Goal: Transaction & Acquisition: Purchase product/service

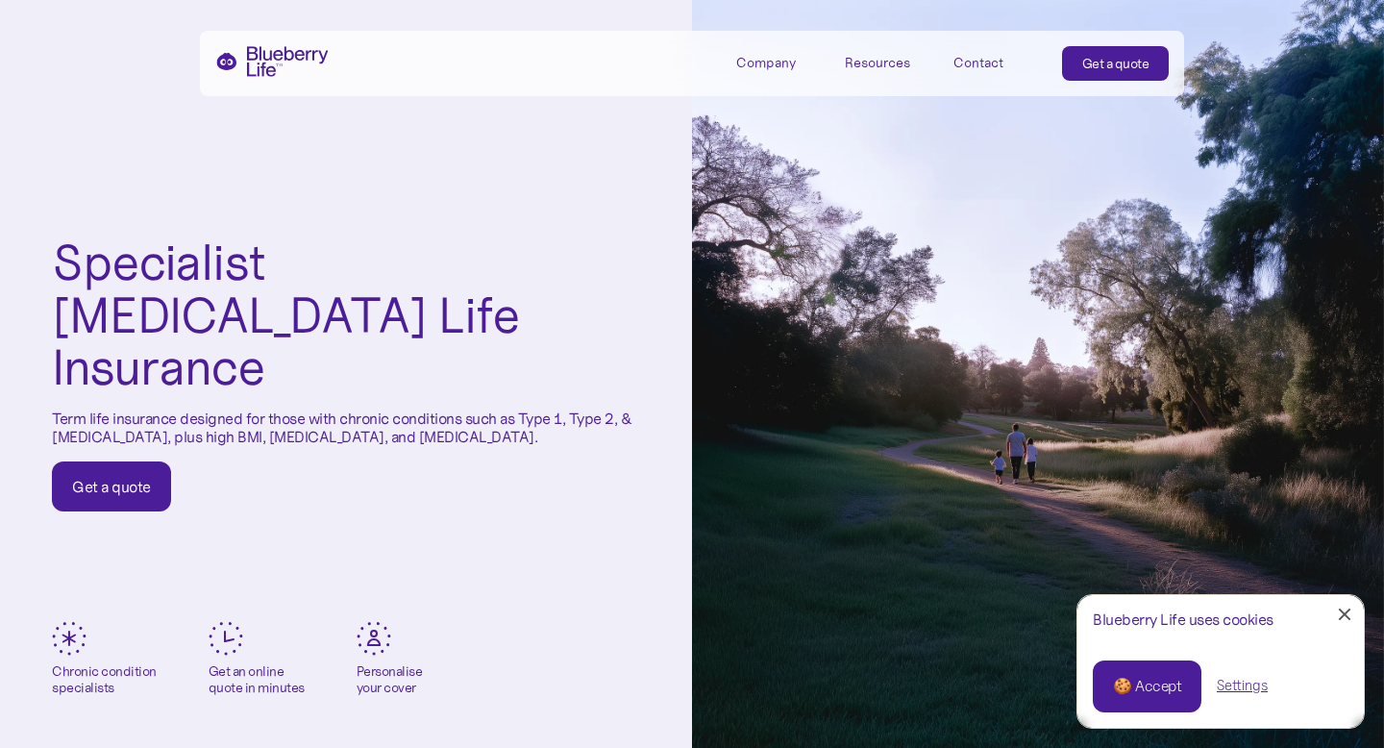
click at [1134, 685] on div "🍪 Accept" at bounding box center [1147, 686] width 68 height 21
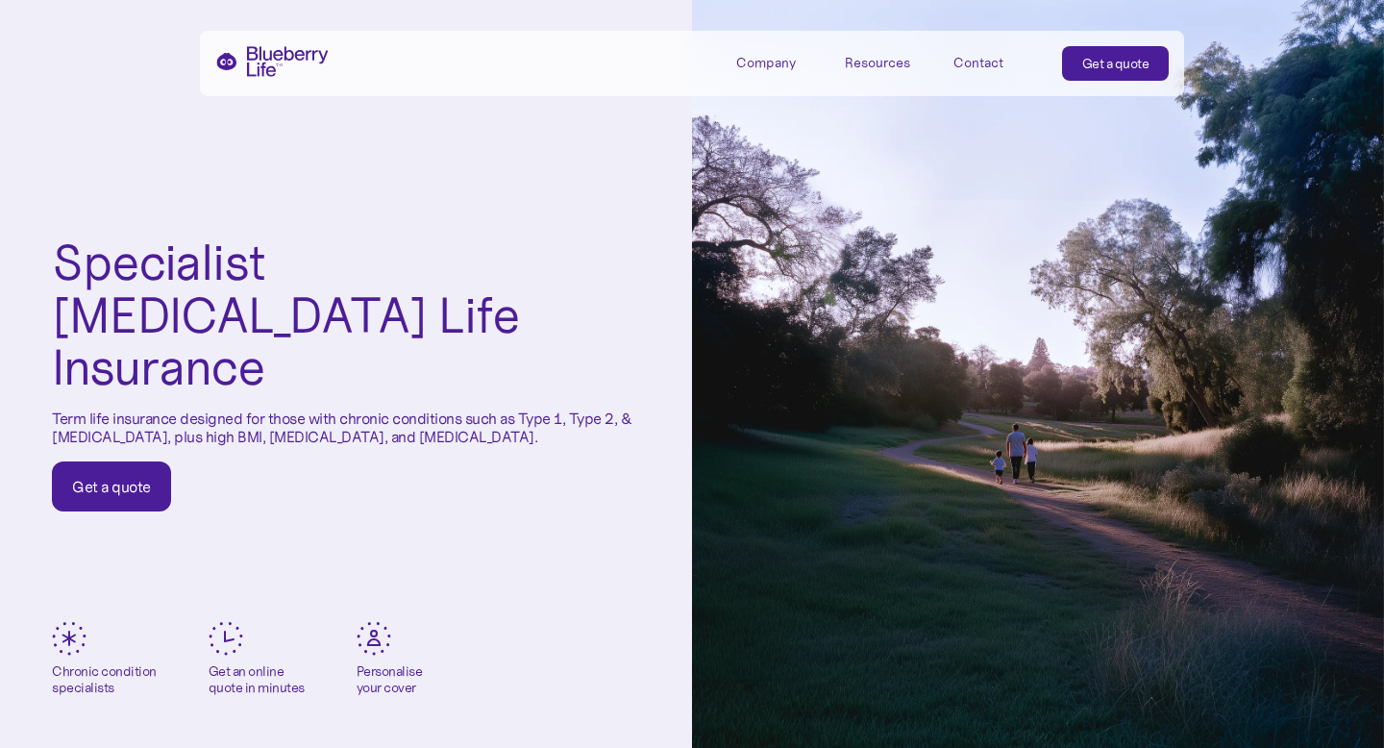
click at [492, 582] on div "Specialist Diabetes Life Insurance Term life insurance designed for those with …" at bounding box center [346, 374] width 692 height 748
click at [441, 172] on div "Specialist Diabetes Life Insurance Term life insurance designed for those with …" at bounding box center [346, 374] width 692 height 748
click at [201, 535] on div "Specialist Diabetes Life Insurance Term life insurance designed for those with …" at bounding box center [346, 374] width 692 height 748
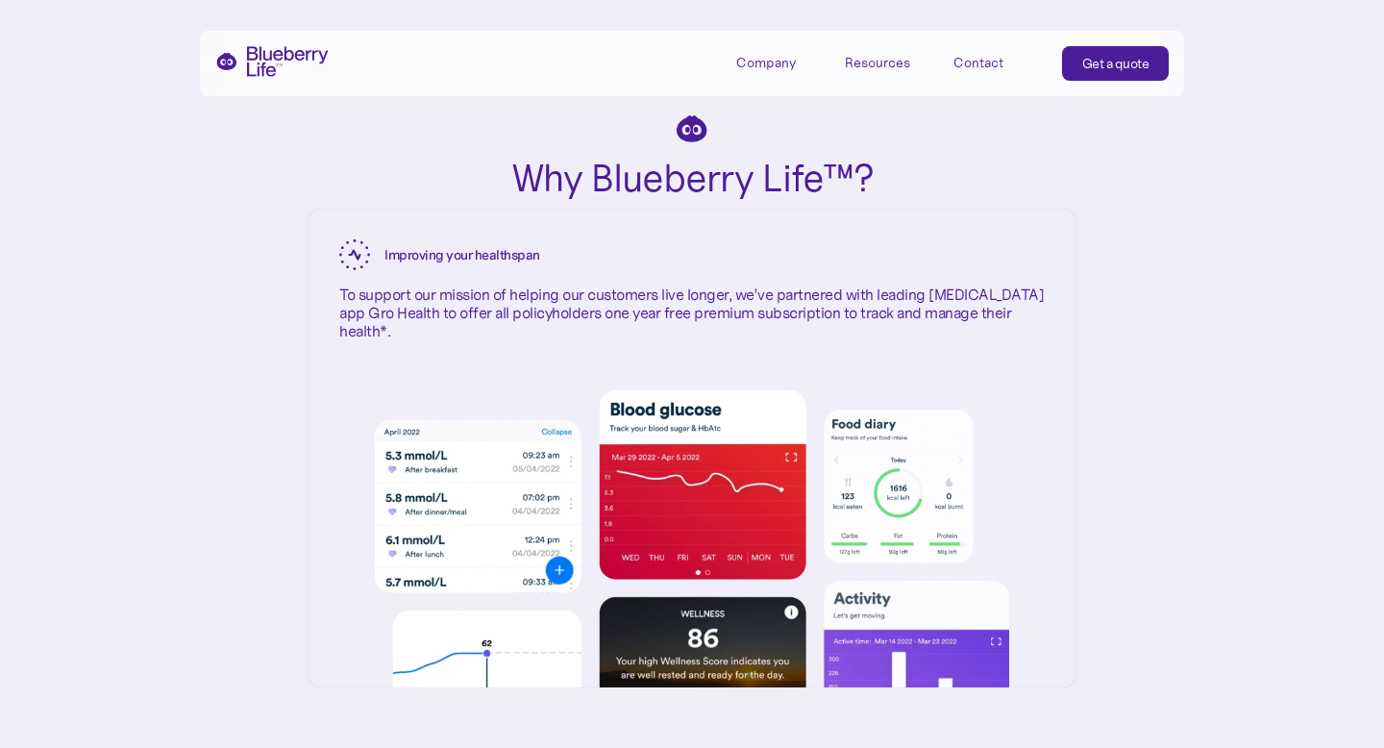
scroll to position [3346, 0]
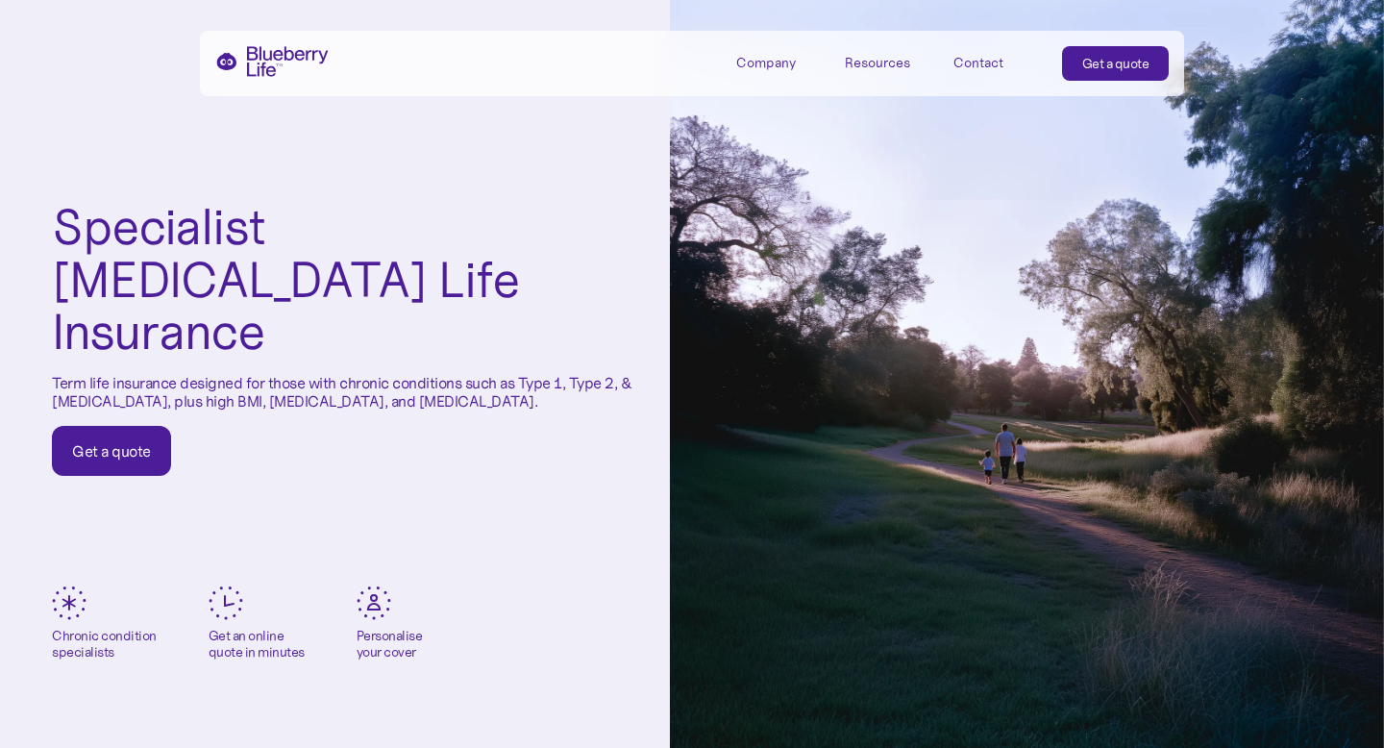
scroll to position [38, 0]
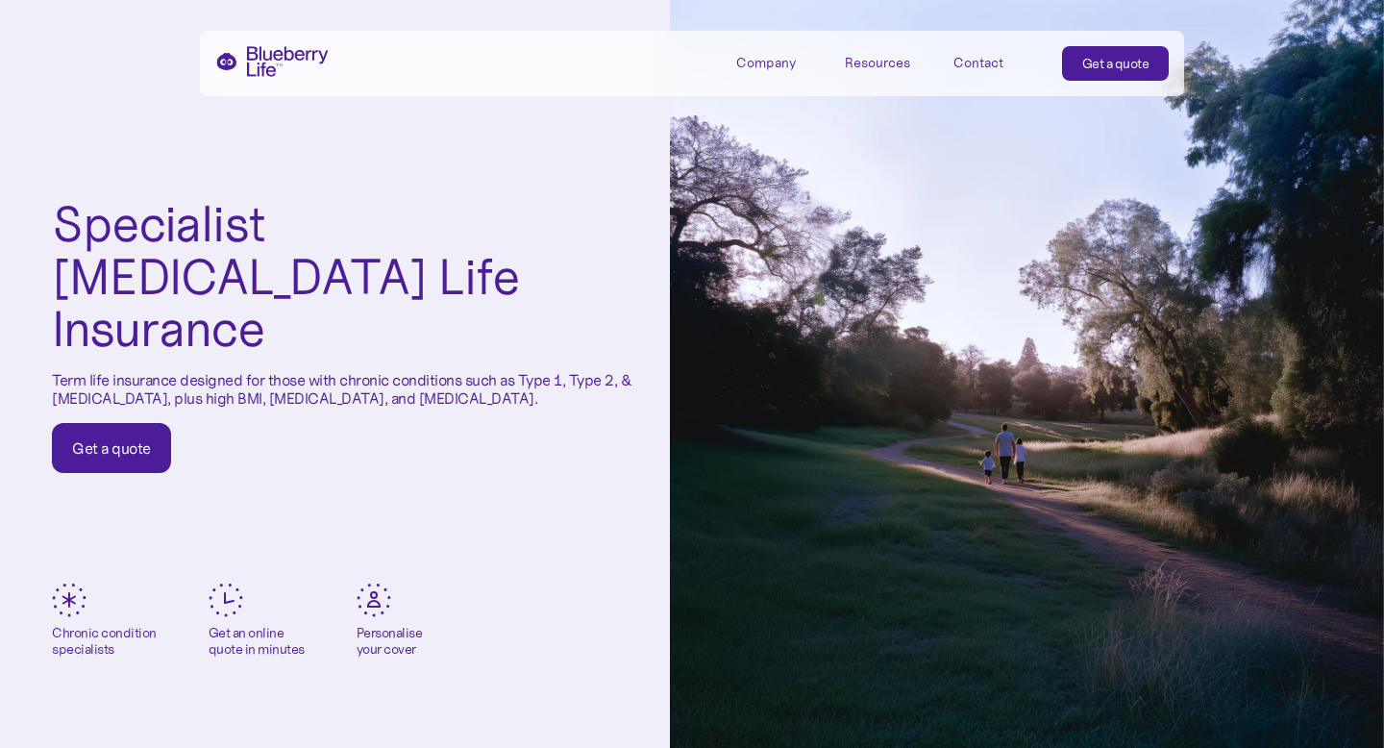
click at [93, 436] on link "Get a quote" at bounding box center [111, 448] width 119 height 50
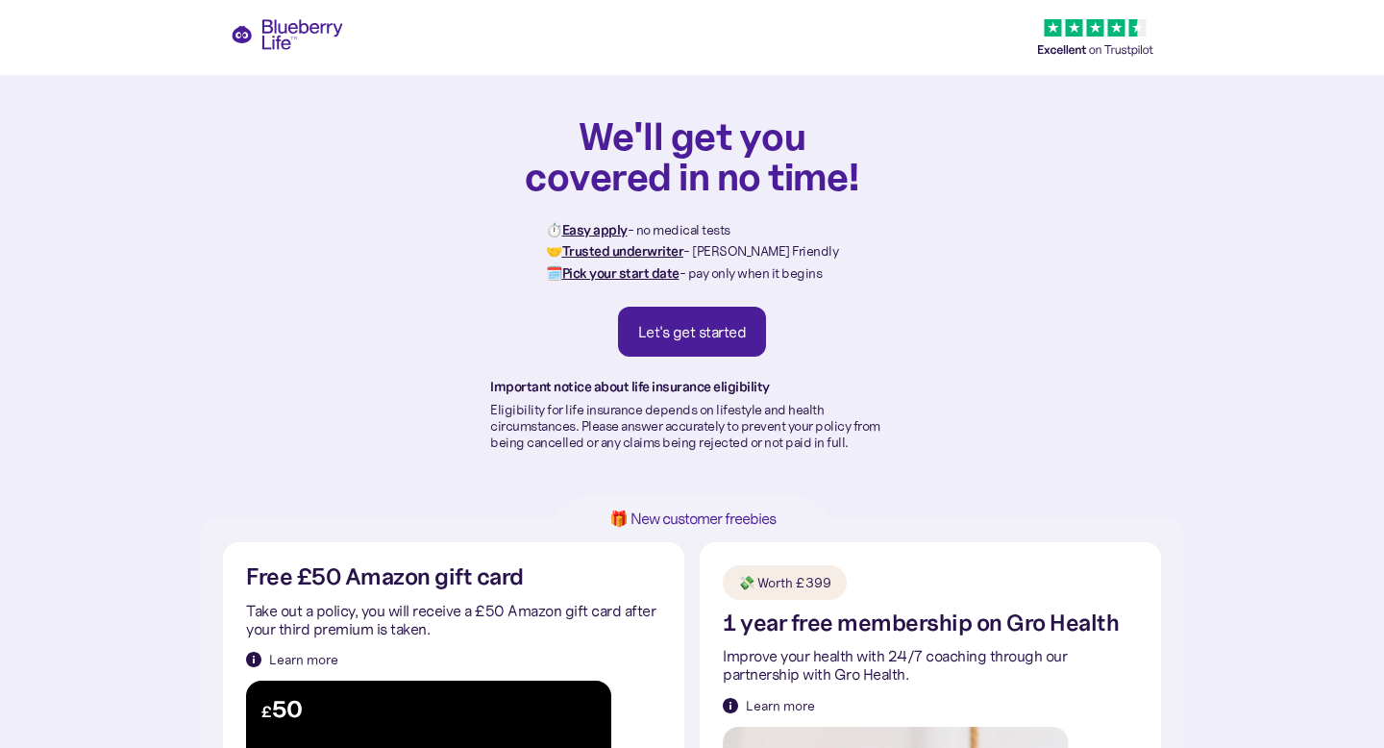
click at [689, 328] on div "Let's get started" at bounding box center [692, 331] width 109 height 19
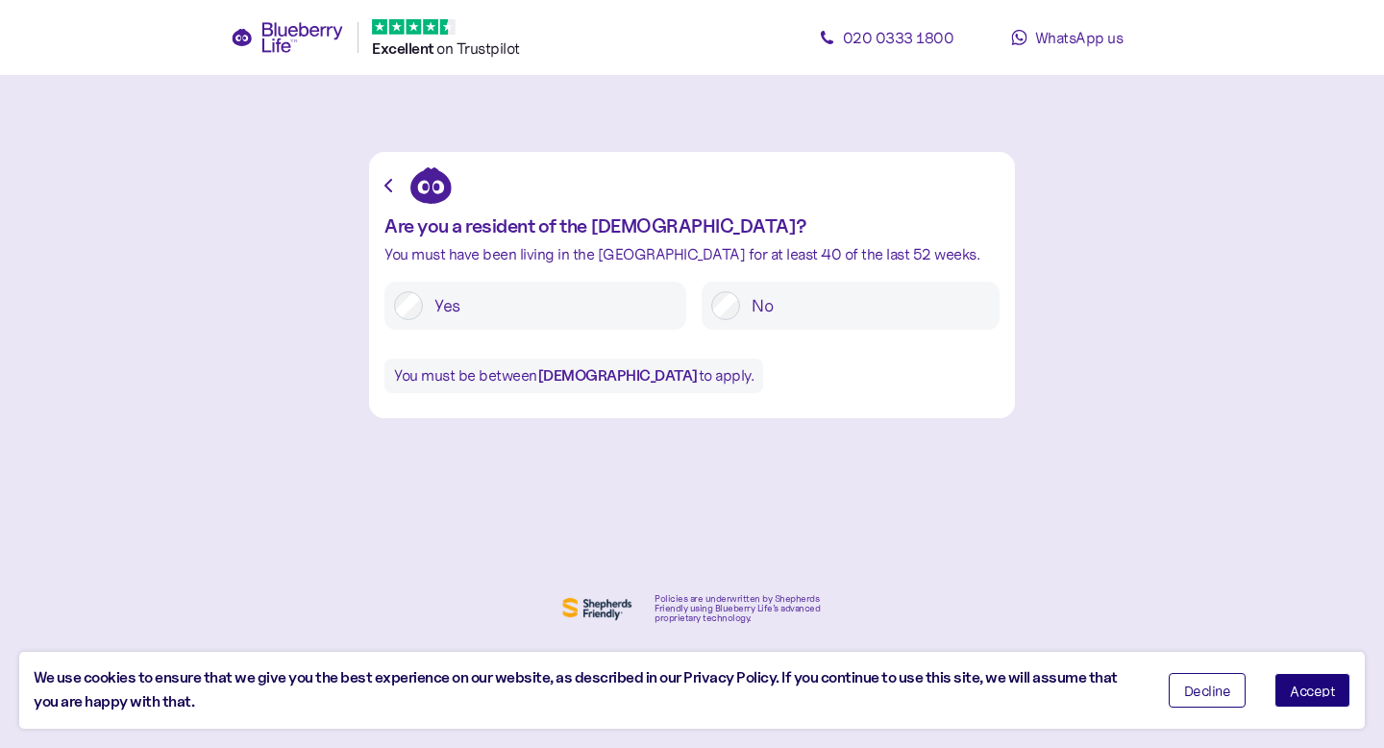
click at [427, 311] on label "Yes" at bounding box center [550, 305] width 254 height 29
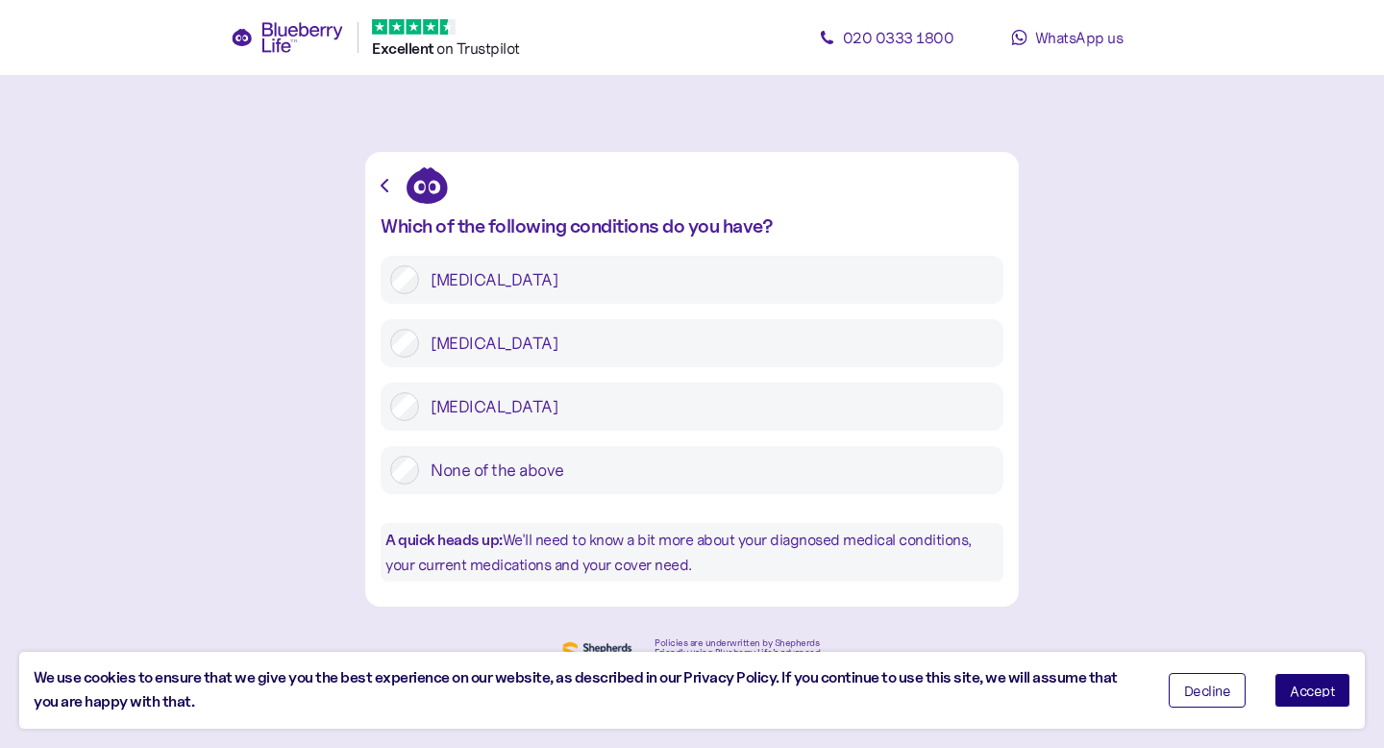
click at [435, 401] on label "Pre-diabetes" at bounding box center [706, 406] width 575 height 29
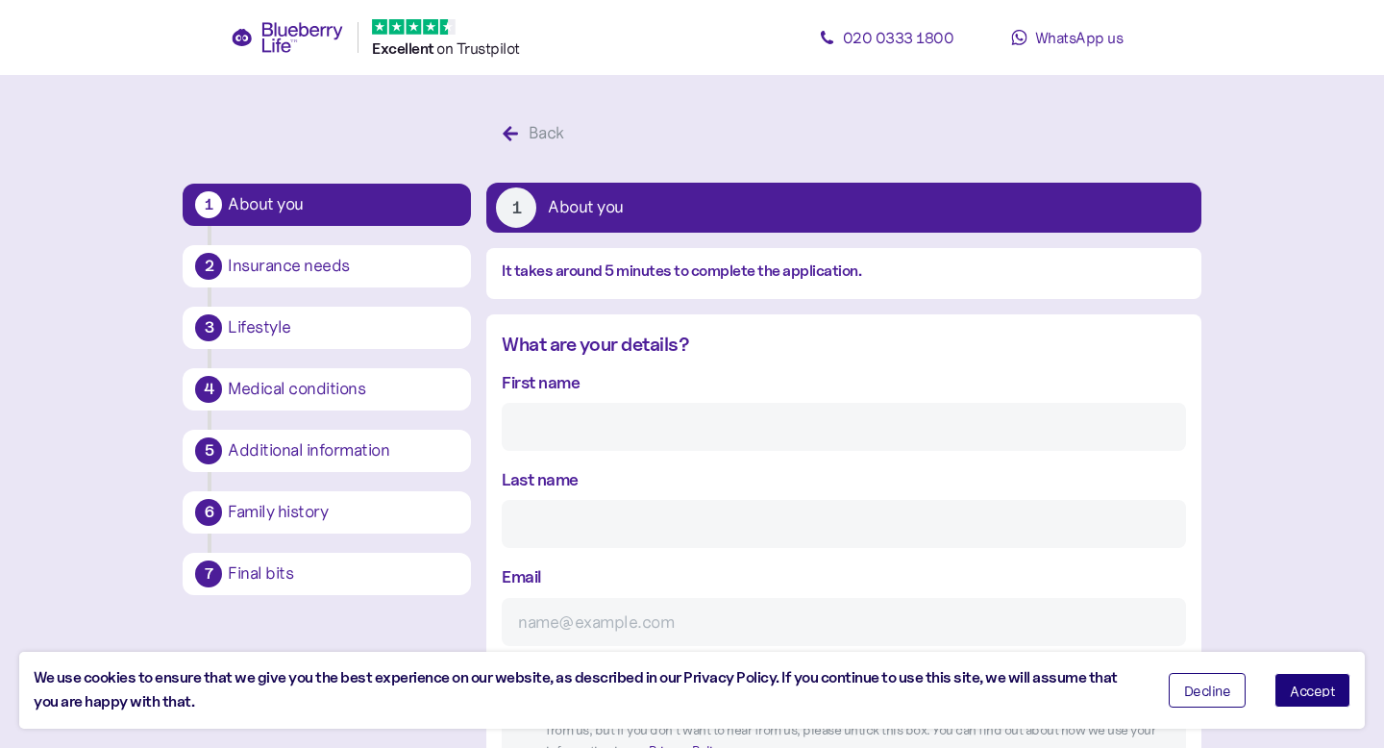
scroll to position [37, 0]
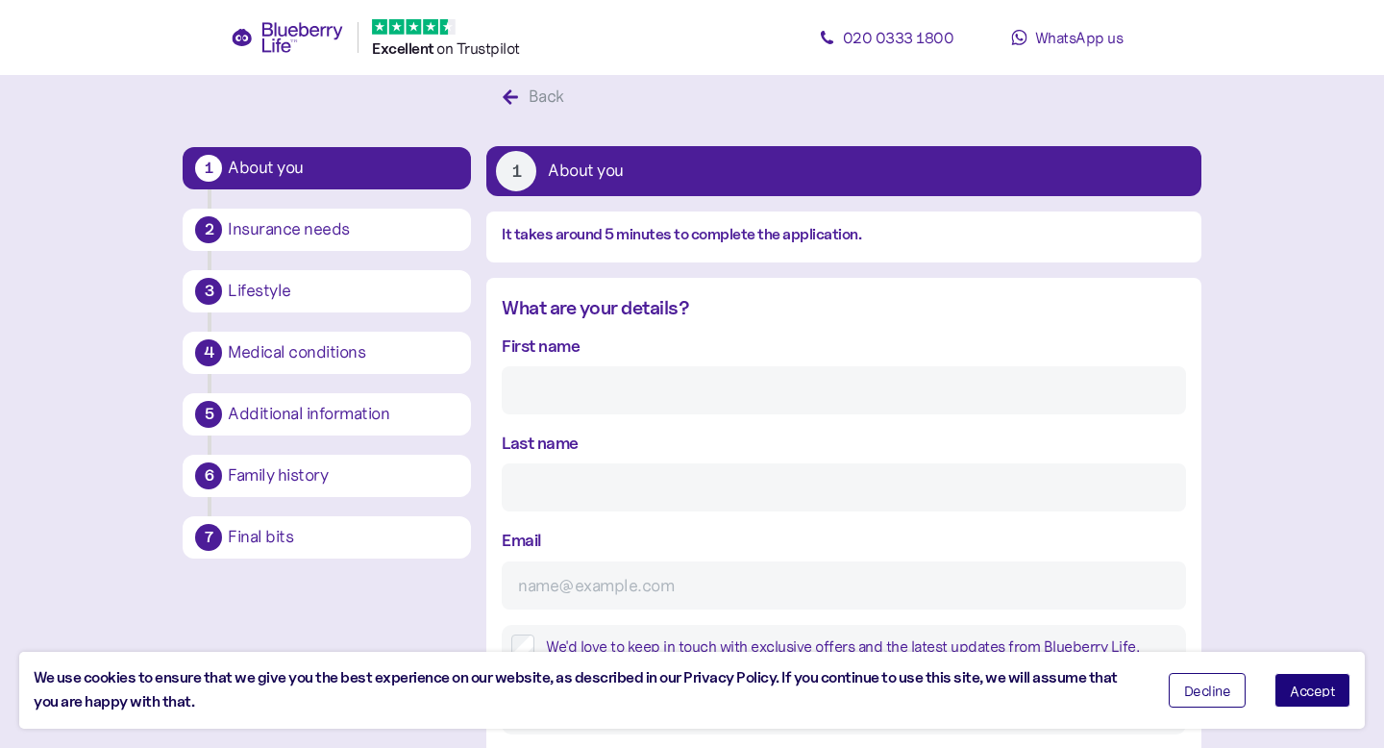
click at [554, 382] on input "First name" at bounding box center [844, 390] width 684 height 48
type input "test"
type input "user"
click at [581, 584] on input "Email" at bounding box center [844, 585] width 684 height 48
type input "ajayvarmaas@gmail.com"
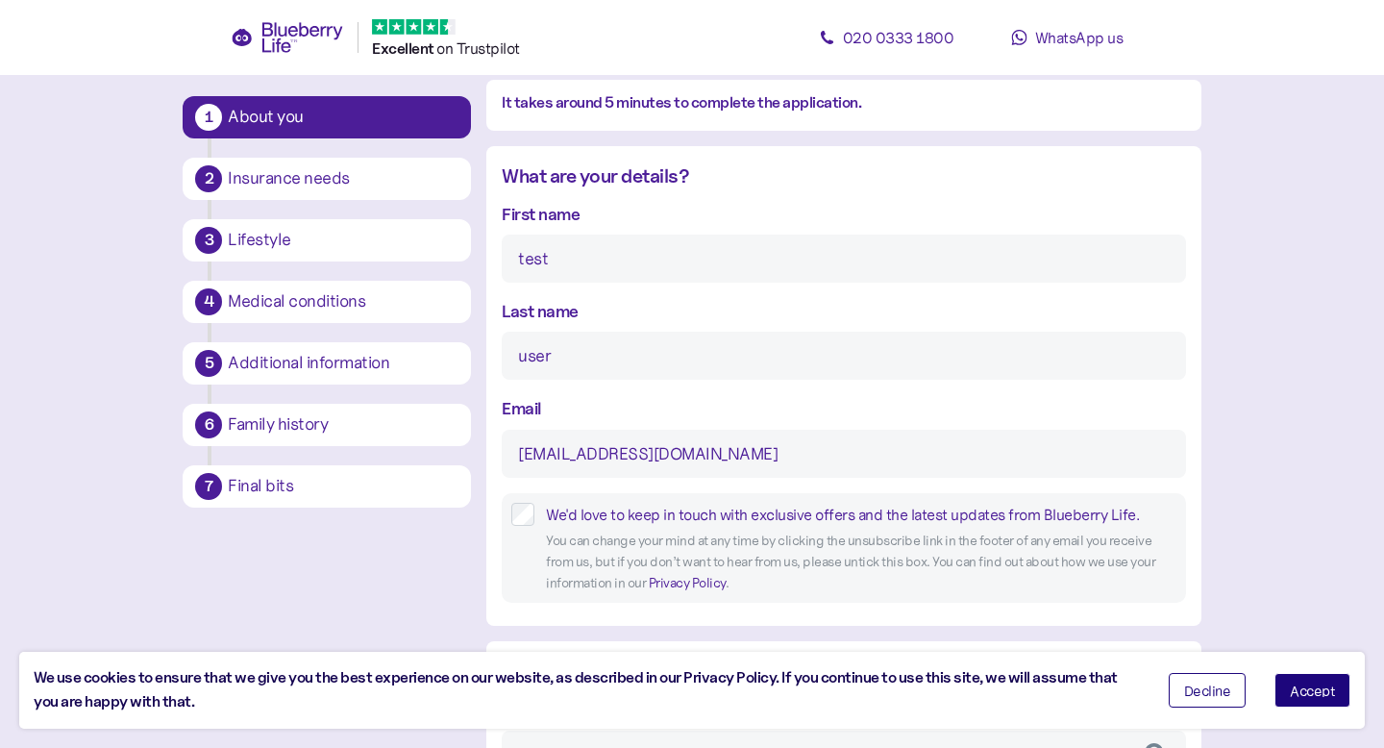
scroll to position [0, 0]
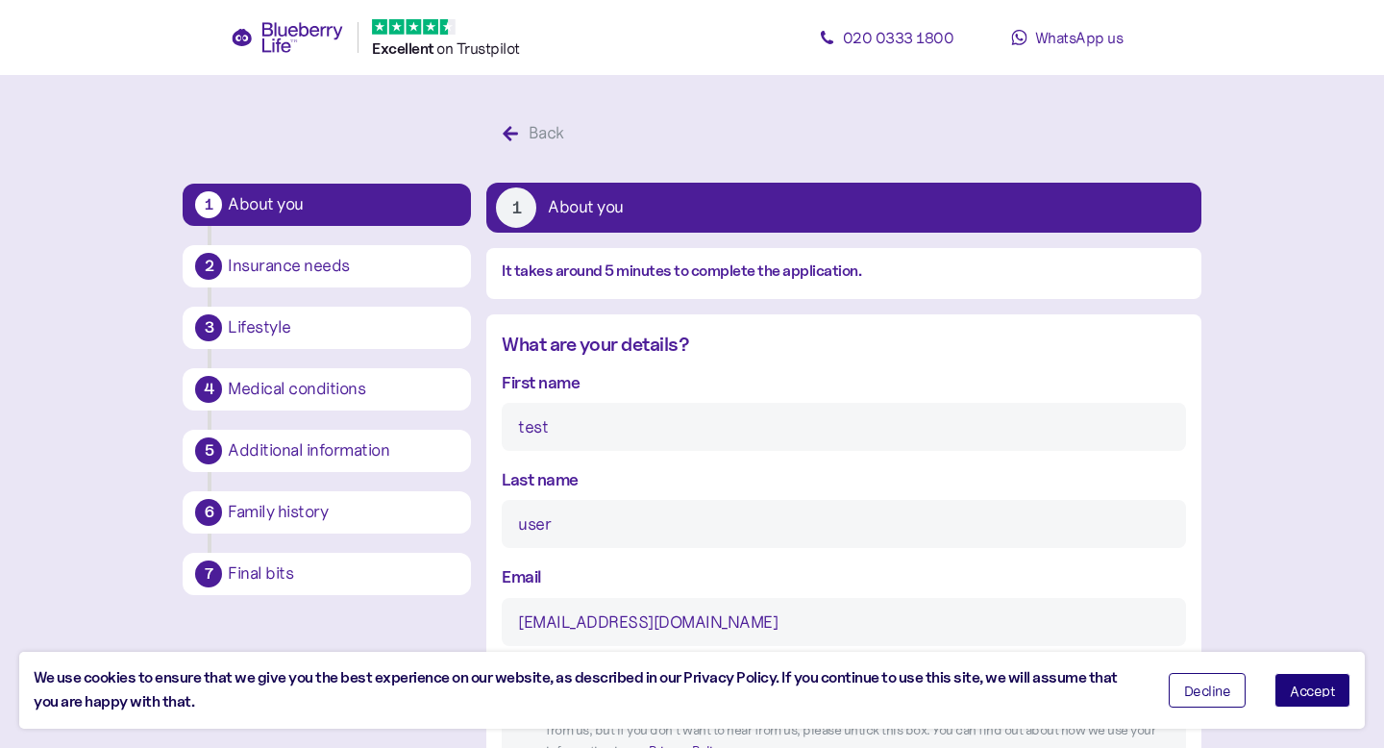
click at [431, 27] on icon at bounding box center [430, 26] width 15 height 15
